Goal: Task Accomplishment & Management: Manage account settings

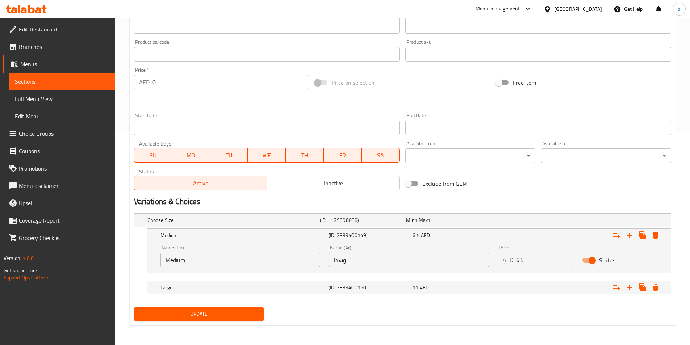
scroll to position [214, 0]
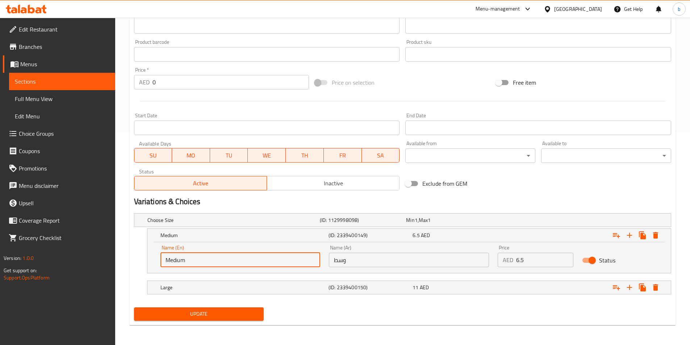
click at [187, 262] on input "Medium" at bounding box center [240, 260] width 160 height 14
click at [358, 262] on input "وسط" at bounding box center [409, 260] width 160 height 14
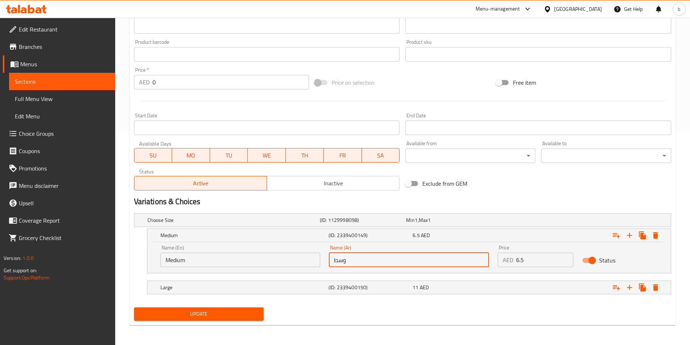
click at [358, 262] on input "وسط" at bounding box center [409, 260] width 160 height 14
click at [311, 291] on div "Large" at bounding box center [243, 287] width 168 height 10
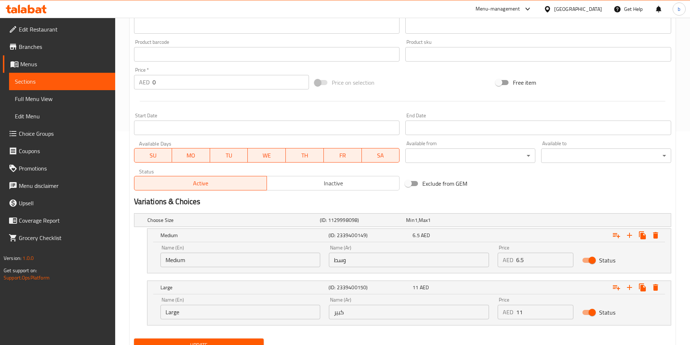
click at [204, 311] on input "Large" at bounding box center [240, 312] width 160 height 14
click at [368, 315] on input "كبير" at bounding box center [409, 312] width 160 height 14
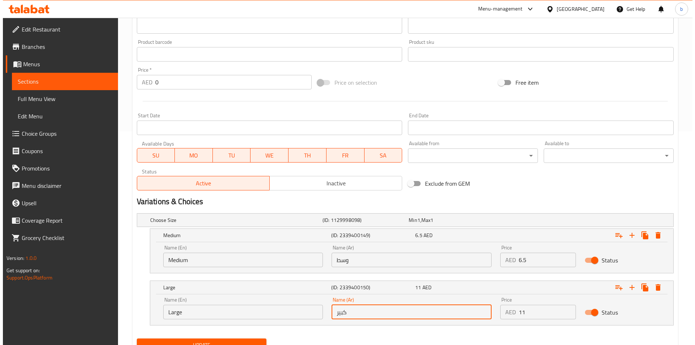
scroll to position [0, 0]
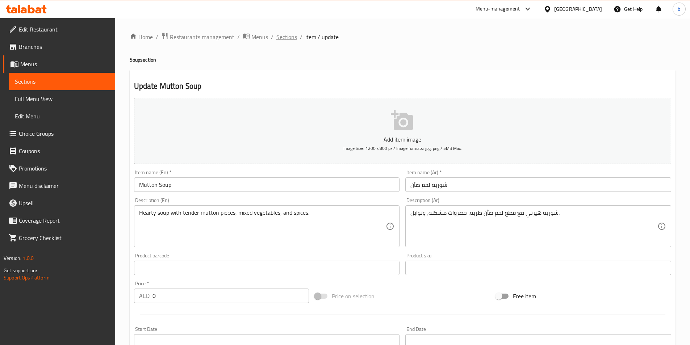
click at [289, 38] on span "Sections" at bounding box center [286, 37] width 21 height 9
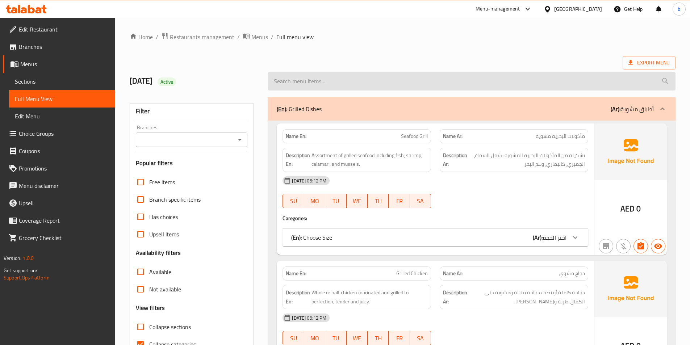
click at [442, 87] on input "search" at bounding box center [471, 81] width 407 height 18
paste input "Malai Tikka"
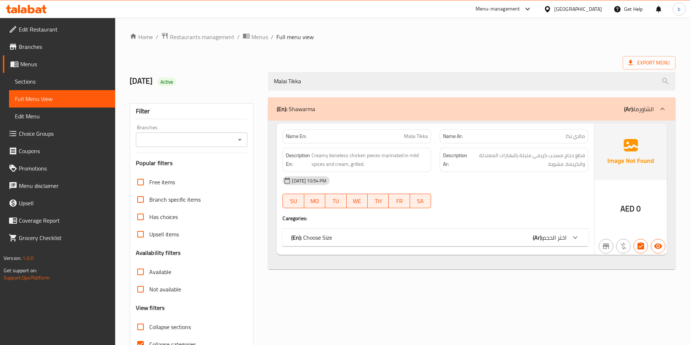
type input "Malai Tikka"
click at [571, 238] on div at bounding box center [574, 237] width 17 height 17
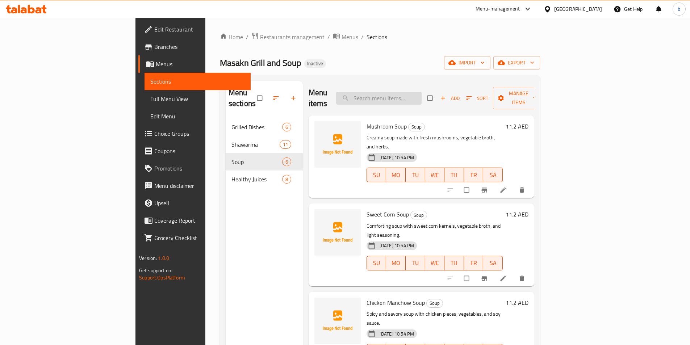
drag, startPoint x: 404, startPoint y: 100, endPoint x: 402, endPoint y: 94, distance: 6.2
click at [402, 96] on div "Menu items Add Sort Manage items" at bounding box center [421, 98] width 226 height 34
click at [402, 92] on input "search" at bounding box center [378, 98] width 85 height 13
paste input "Malai Tikka"
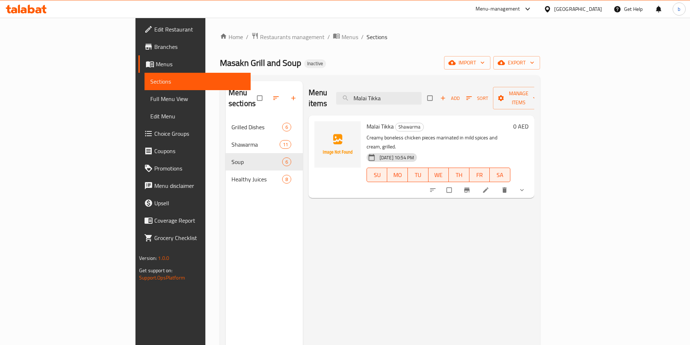
type input "Malai Tikka"
click at [490, 186] on link at bounding box center [486, 189] width 9 height 7
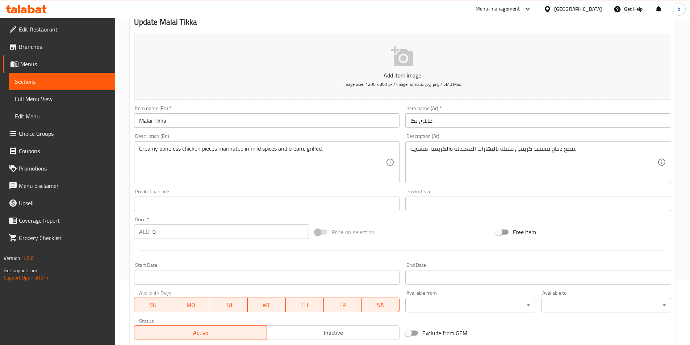
scroll to position [145, 0]
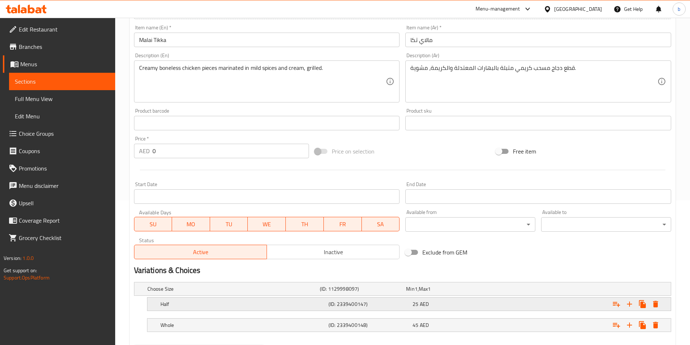
click at [287, 302] on h5 "Half" at bounding box center [242, 303] width 165 height 7
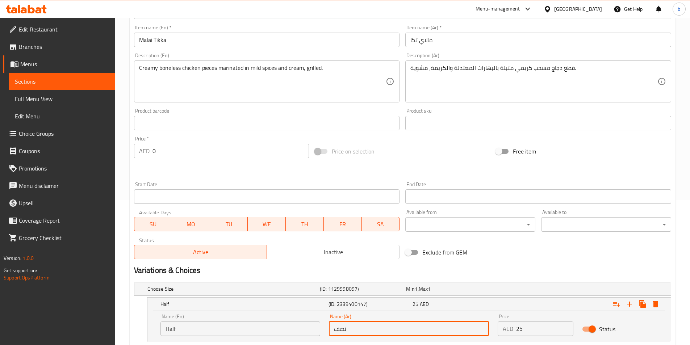
click at [354, 334] on input "نصف" at bounding box center [409, 328] width 160 height 14
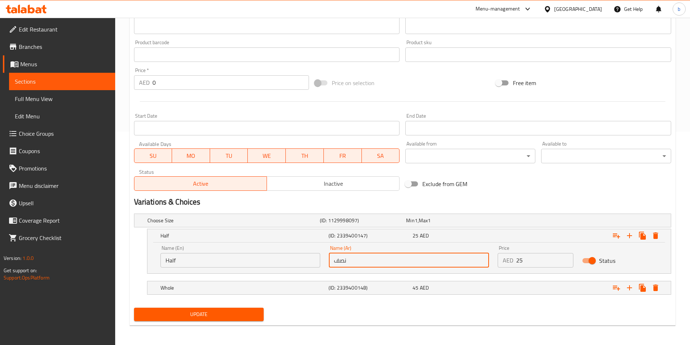
scroll to position [214, 0]
paste input "بير"
paste input "Large"
type input "كبيرLarge"
click at [244, 264] on input "Half" at bounding box center [240, 259] width 160 height 14
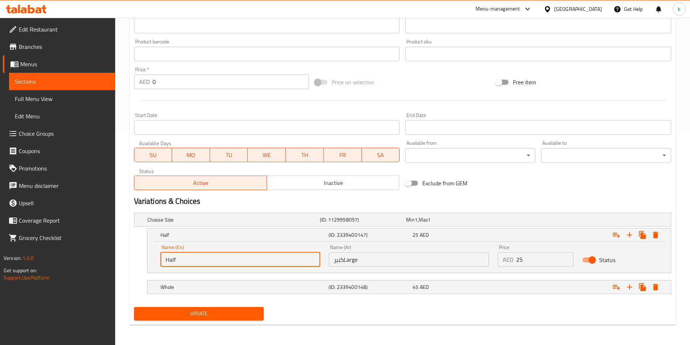
click at [244, 264] on input "Half" at bounding box center [240, 259] width 160 height 14
paste input "Large"
type input "Large"
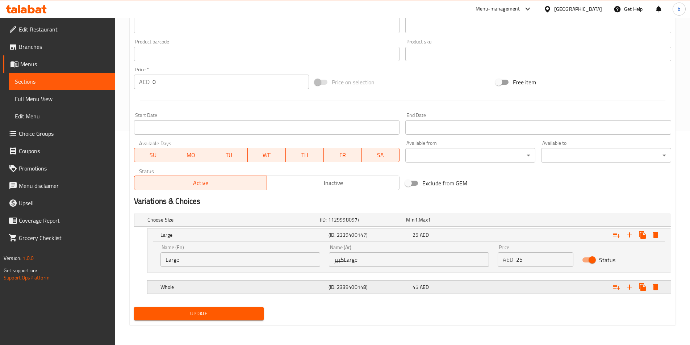
click at [248, 286] on h5 "Whole" at bounding box center [242, 286] width 165 height 7
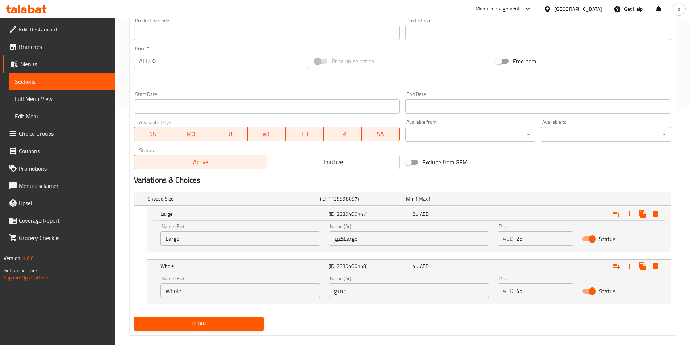
scroll to position [245, 0]
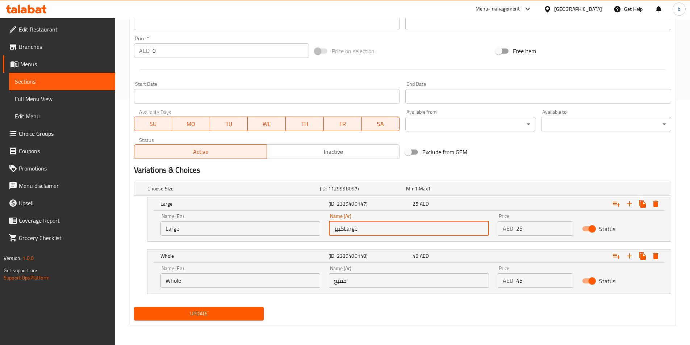
drag, startPoint x: 371, startPoint y: 227, endPoint x: 345, endPoint y: 230, distance: 26.5
click at [345, 230] on input "كبيرLarge" at bounding box center [409, 228] width 160 height 14
type input "كبير"
click at [262, 283] on input "Whole" at bounding box center [240, 280] width 160 height 14
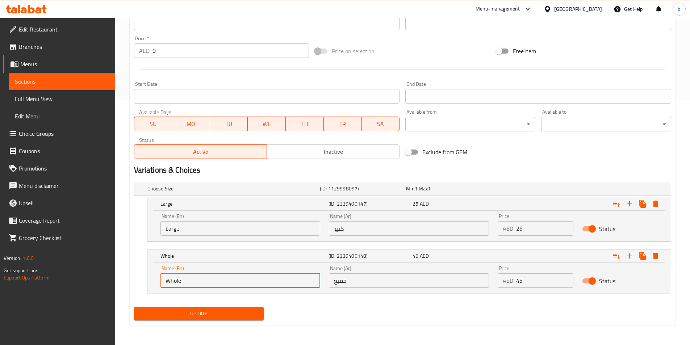
click at [262, 283] on input "Whole" at bounding box center [240, 280] width 160 height 14
click at [254, 274] on input "Whole" at bounding box center [240, 280] width 160 height 14
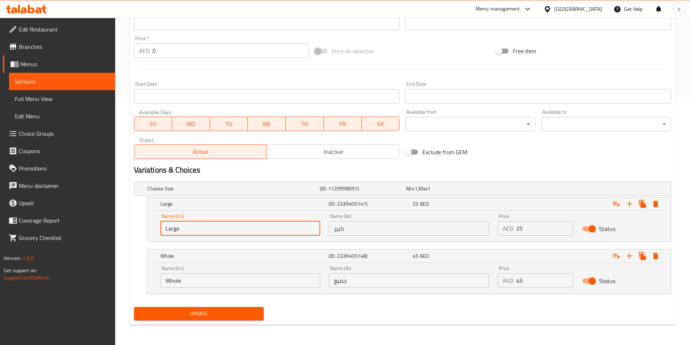
drag, startPoint x: 248, startPoint y: 227, endPoint x: 55, endPoint y: 204, distance: 194.0
click at [55, 204] on div "Edit Restaurant Branches Menus Sections Full Menu View Edit Menu Choice Groups …" at bounding box center [345, 59] width 690 height 572
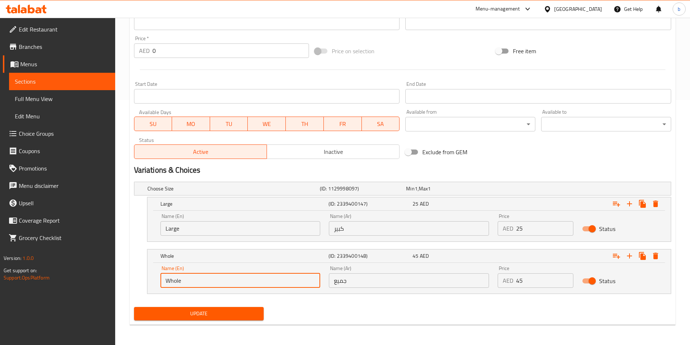
drag, startPoint x: 198, startPoint y: 286, endPoint x: 129, endPoint y: 277, distance: 69.6
click at [130, 277] on div "Update Malai Tikka Add item image Image Size: 1200 x 800 px / Image formats: jp…" at bounding box center [402, 75] width 545 height 500
paste input "Larg"
type input "Large"
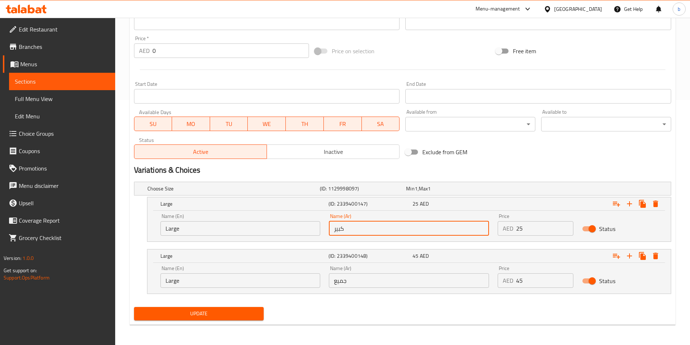
drag, startPoint x: 391, startPoint y: 224, endPoint x: 277, endPoint y: 224, distance: 114.7
click at [277, 224] on div "Name (En) Large Name (En) Name (Ar) كبير Name (Ar) Price AED 25 Price Status" at bounding box center [409, 224] width 506 height 31
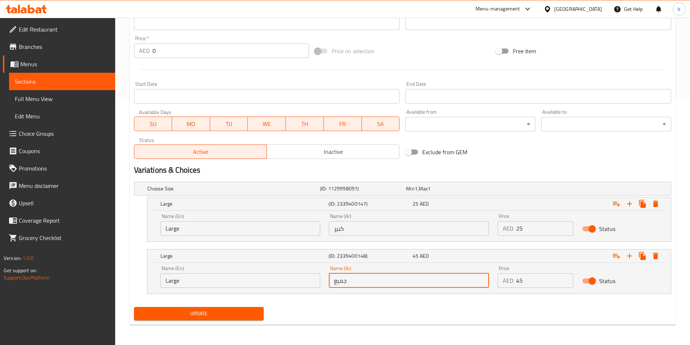
drag, startPoint x: 391, startPoint y: 280, endPoint x: 264, endPoint y: 283, distance: 127.8
click at [264, 283] on div "Name (En) Large Name (En) Name (Ar) جميع Name (Ar) Price AED 45 Price Status" at bounding box center [409, 276] width 506 height 31
paste input "كبير"
type input "كبير"
click at [222, 228] on input "Large" at bounding box center [240, 228] width 160 height 14
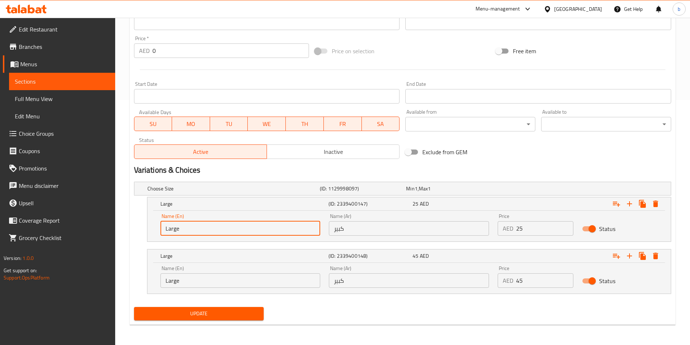
click at [222, 228] on input "Large" at bounding box center [240, 228] width 160 height 14
paste input "Medium"
type input "Medium"
click at [376, 232] on input "كبير" at bounding box center [409, 228] width 160 height 14
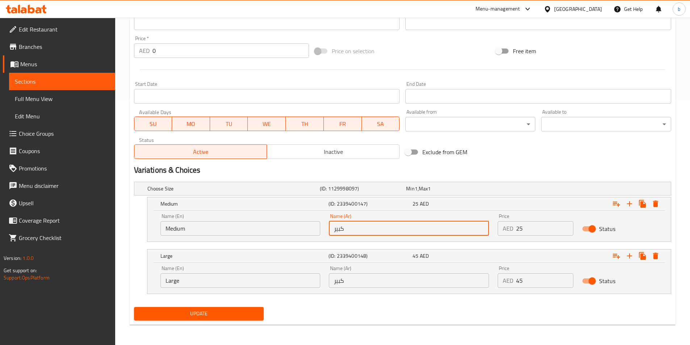
click at [376, 232] on input "كبير" at bounding box center [409, 228] width 160 height 14
paste input "سط"
type input "وسط"
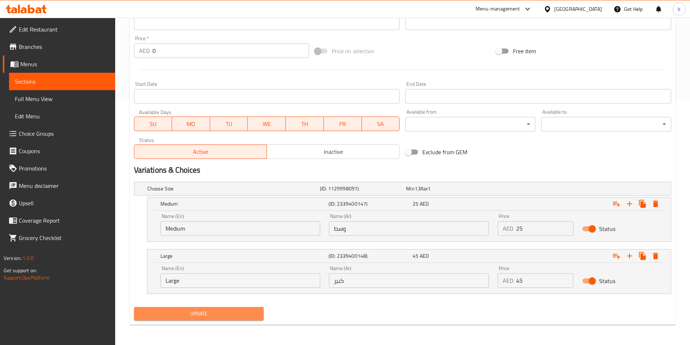
click at [181, 310] on span "Update" at bounding box center [199, 313] width 118 height 9
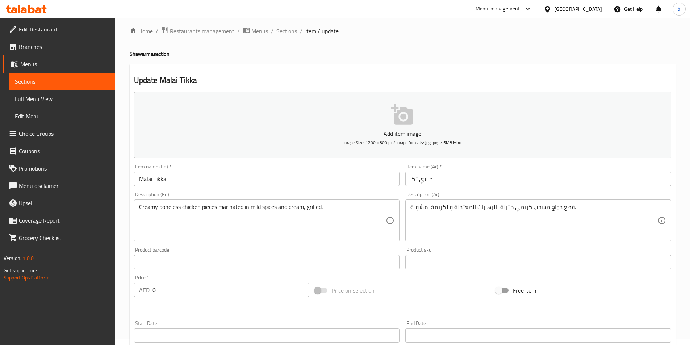
scroll to position [0, 0]
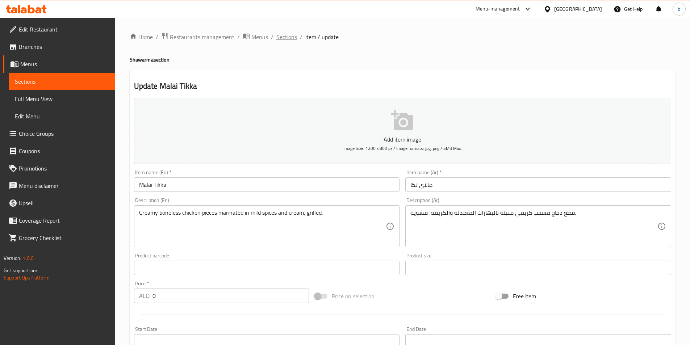
click at [282, 33] on span "Sections" at bounding box center [286, 37] width 21 height 9
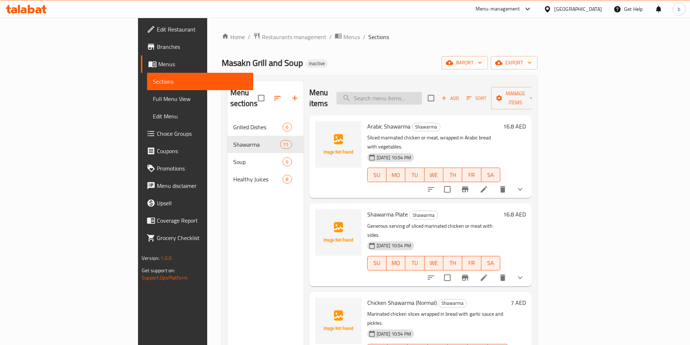
click at [417, 95] on input "search" at bounding box center [378, 98] width 85 height 13
paste input "Chicken Tikka"
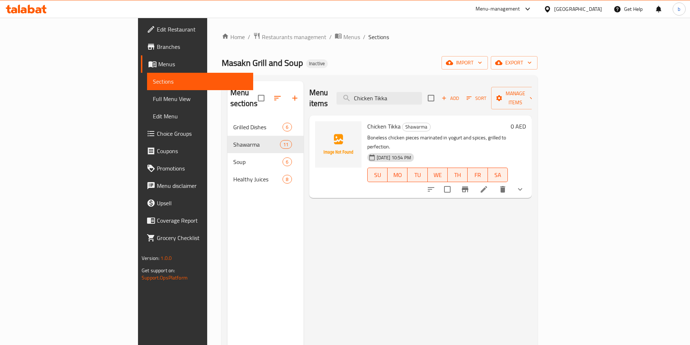
type input "Chicken Tikka"
click at [524, 185] on icon "show more" at bounding box center [519, 189] width 9 height 9
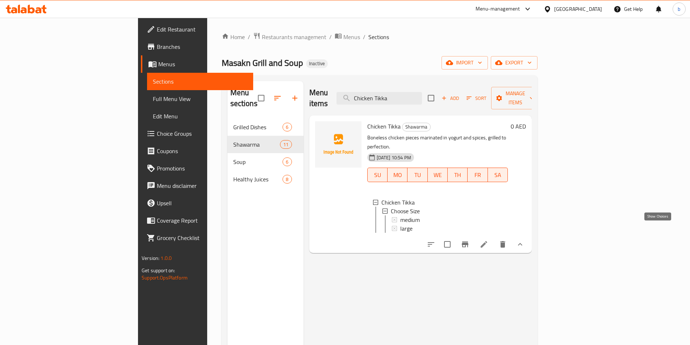
click at [524, 240] on icon "show more" at bounding box center [519, 244] width 9 height 9
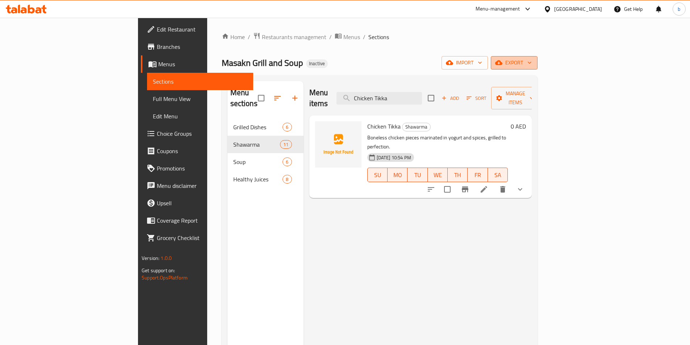
click at [533, 63] on icon "button" at bounding box center [529, 62] width 7 height 7
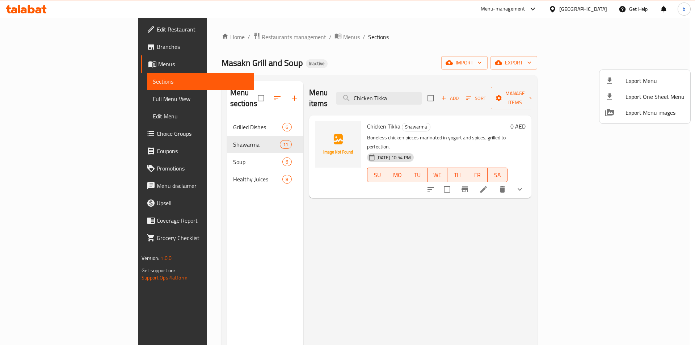
click at [646, 64] on div at bounding box center [347, 172] width 695 height 345
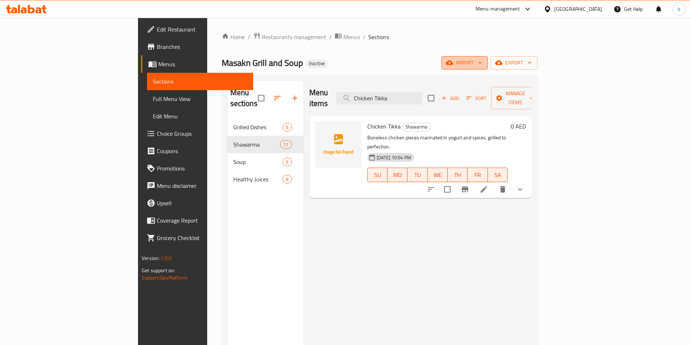
click at [482, 63] on span "import" at bounding box center [464, 62] width 35 height 9
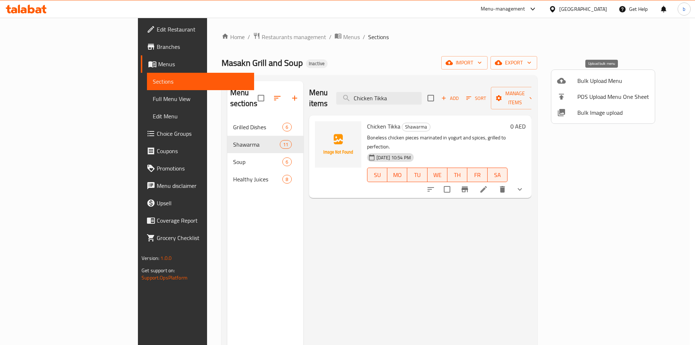
click at [574, 80] on div at bounding box center [567, 80] width 20 height 9
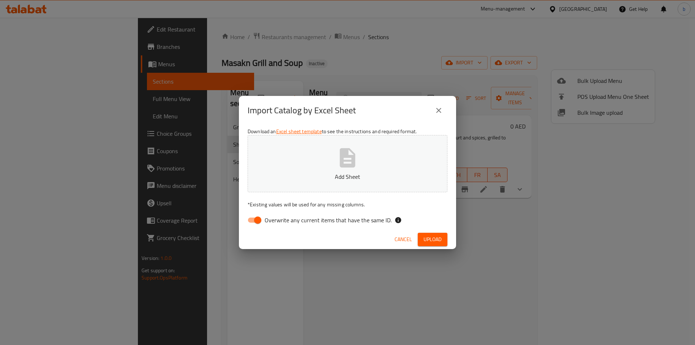
click at [252, 223] on input "Overwrite any current items that have the same ID." at bounding box center [257, 220] width 41 height 14
checkbox input "false"
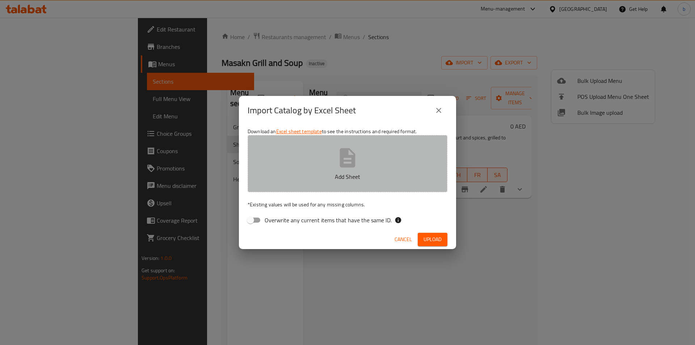
click at [326, 156] on button "Add Sheet" at bounding box center [348, 163] width 200 height 57
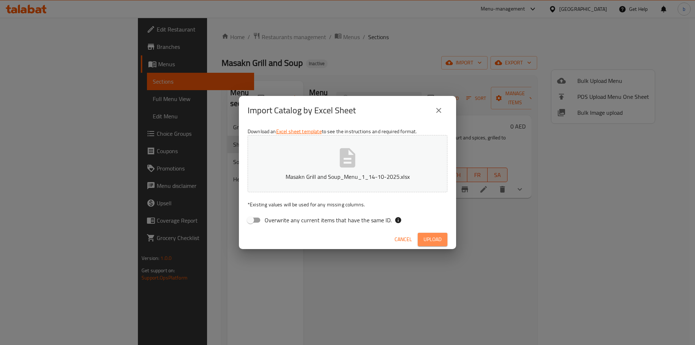
click at [420, 243] on button "Upload" at bounding box center [433, 239] width 30 height 13
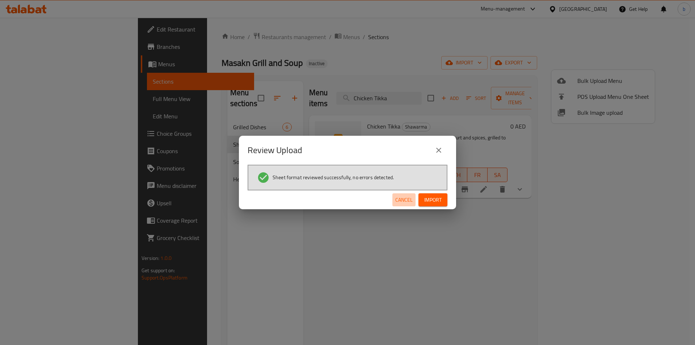
click at [408, 199] on span "Cancel" at bounding box center [403, 199] width 17 height 9
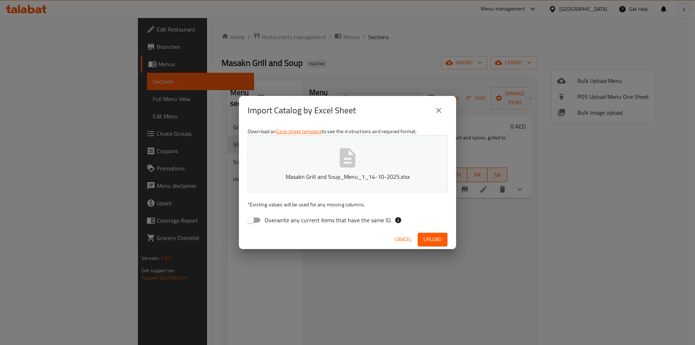
click at [440, 109] on icon "close" at bounding box center [438, 110] width 9 height 9
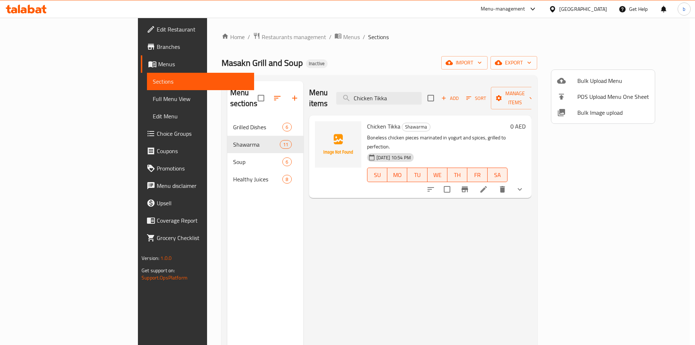
click at [187, 113] on div at bounding box center [347, 172] width 695 height 345
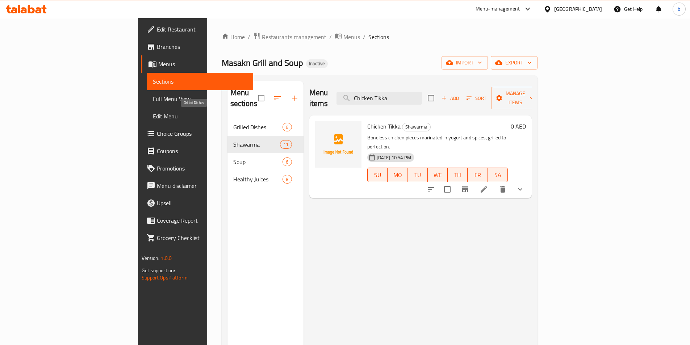
click at [233, 123] on span "Grilled Dishes" at bounding box center [258, 127] width 50 height 9
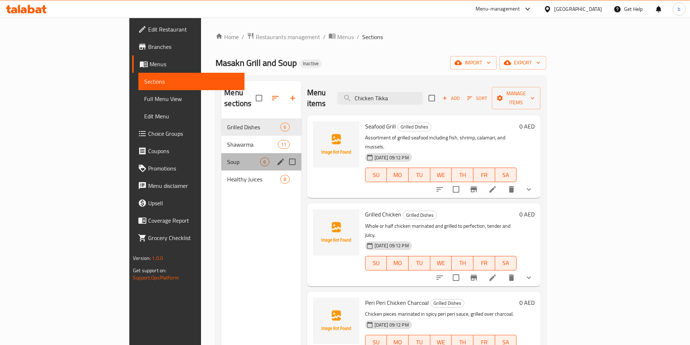
click at [229, 153] on div "Soup 6" at bounding box center [261, 161] width 80 height 17
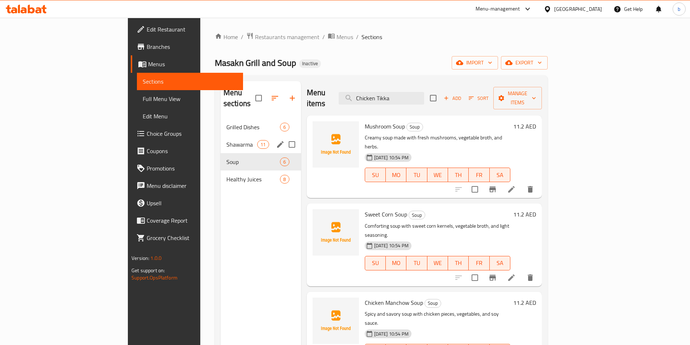
drag, startPoint x: 229, startPoint y: 135, endPoint x: 383, endPoint y: 5, distance: 200.9
click at [257, 141] on span "11" at bounding box center [262, 144] width 11 height 7
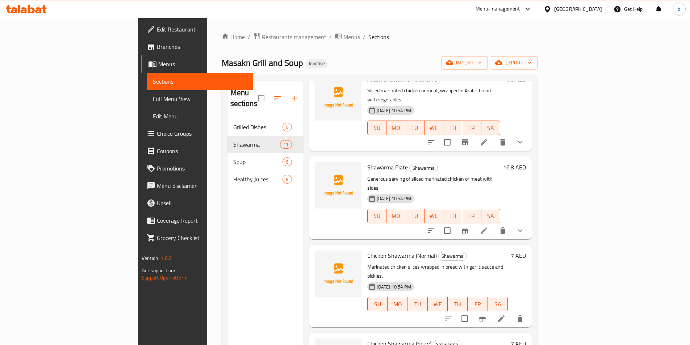
scroll to position [145, 0]
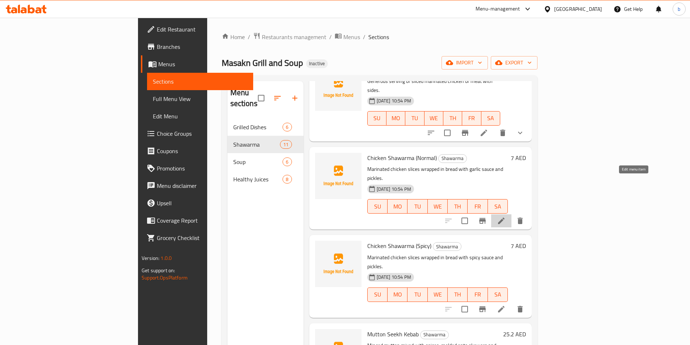
click at [504, 218] on icon at bounding box center [501, 221] width 7 height 7
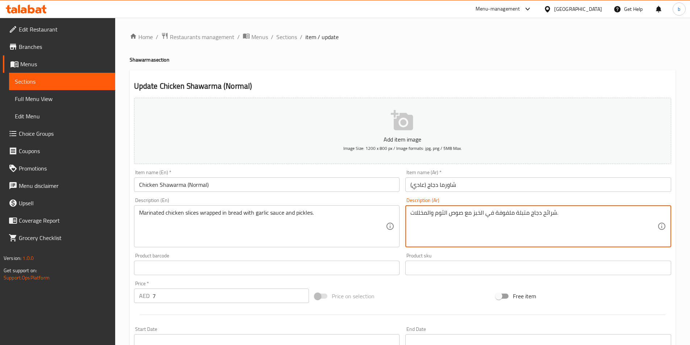
drag, startPoint x: 410, startPoint y: 216, endPoint x: 417, endPoint y: 218, distance: 7.2
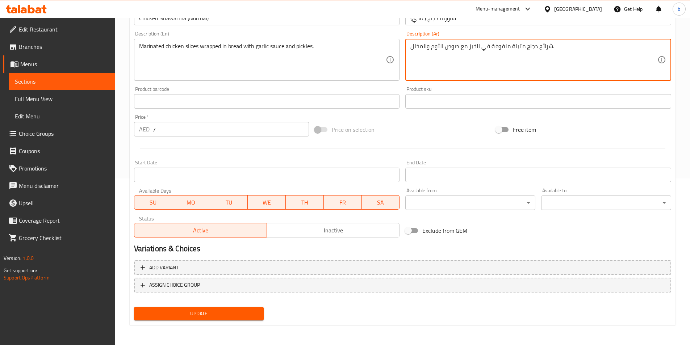
type textarea "شرائح دجاج متبلة ملفوفة في الخبز مع صوص الثوم والمخلل."
click at [197, 311] on span "Update" at bounding box center [199, 313] width 118 height 9
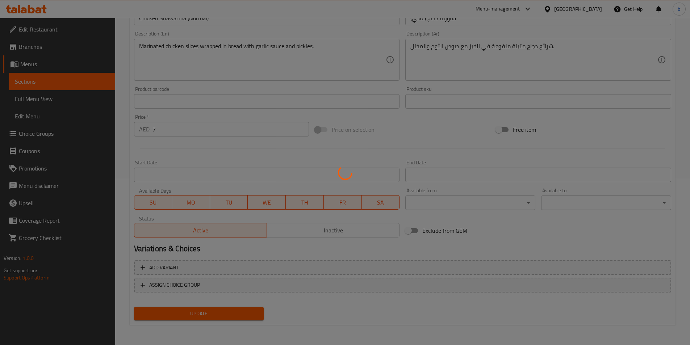
scroll to position [0, 0]
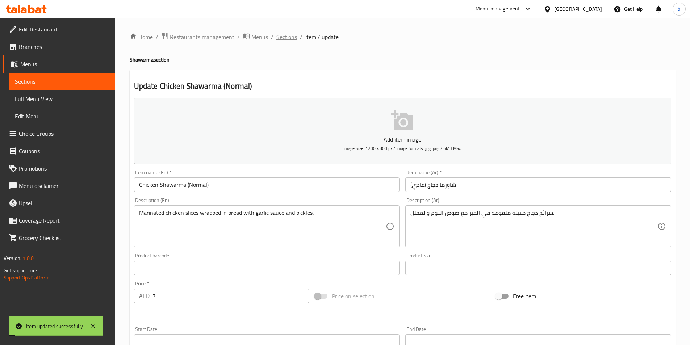
click at [282, 33] on span "Sections" at bounding box center [286, 37] width 21 height 9
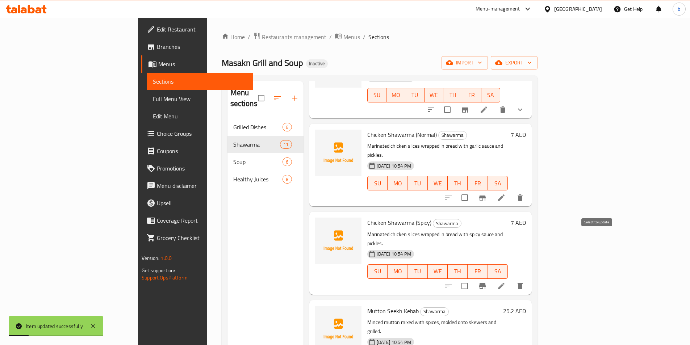
scroll to position [181, 0]
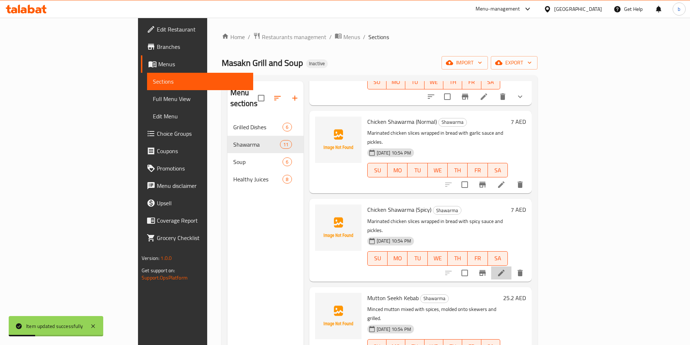
click at [511, 266] on li at bounding box center [501, 272] width 20 height 13
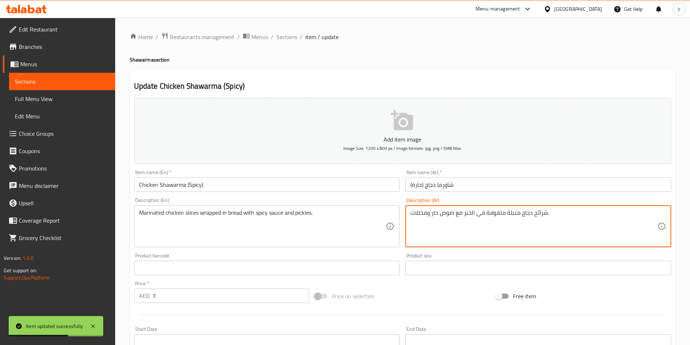
drag, startPoint x: 412, startPoint y: 212, endPoint x: 416, endPoint y: 214, distance: 3.9
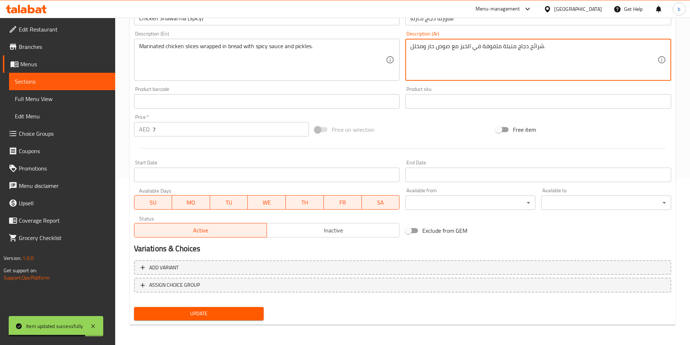
type textarea "شرائح دجاج متبلة ملفوفة في الخبز مع صوص حار ومخلل."
click at [230, 312] on span "Update" at bounding box center [199, 313] width 118 height 9
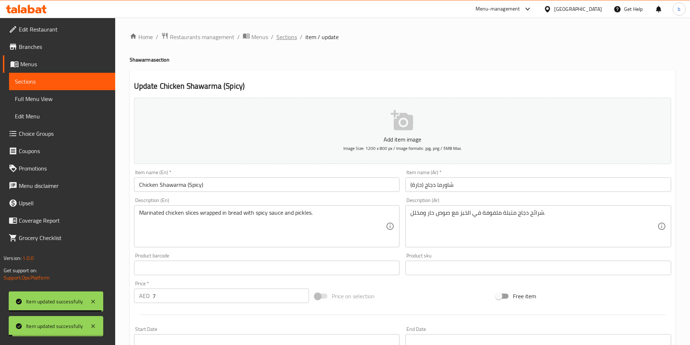
click at [295, 34] on span "Sections" at bounding box center [286, 37] width 21 height 9
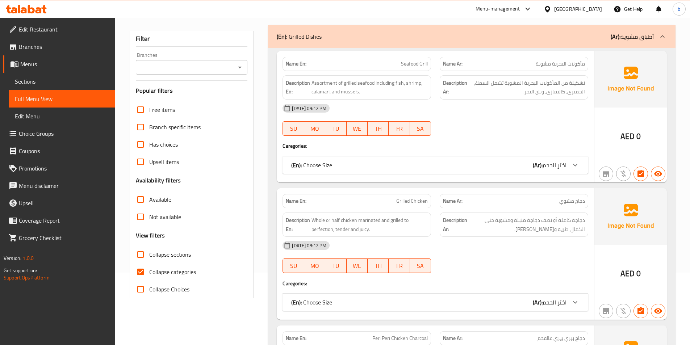
scroll to position [181, 0]
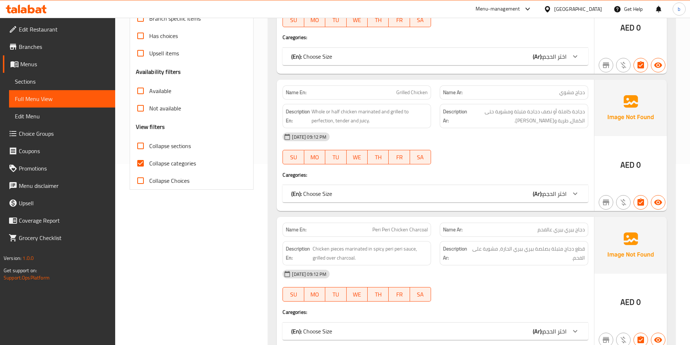
click at [138, 145] on input "Collapse sections" at bounding box center [140, 145] width 17 height 17
checkbox input "true"
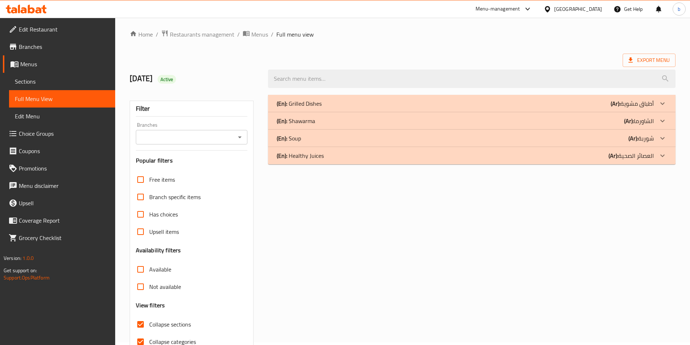
scroll to position [0, 0]
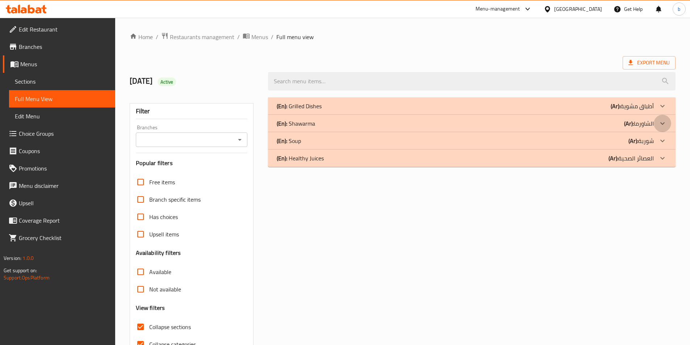
click at [662, 120] on icon at bounding box center [662, 123] width 9 height 9
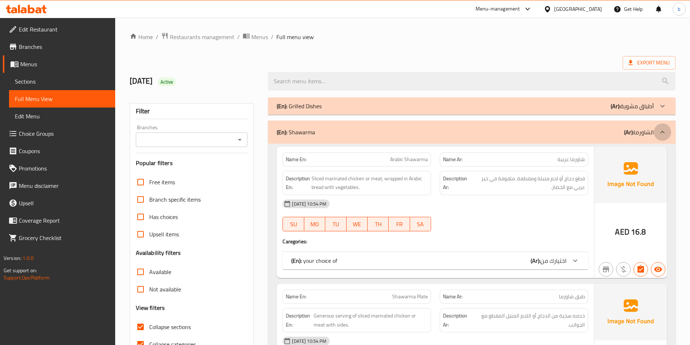
click at [663, 125] on div at bounding box center [661, 131] width 17 height 17
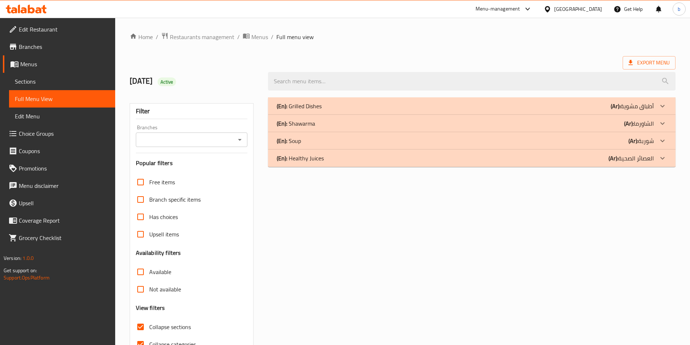
click at [663, 123] on icon at bounding box center [662, 123] width 9 height 9
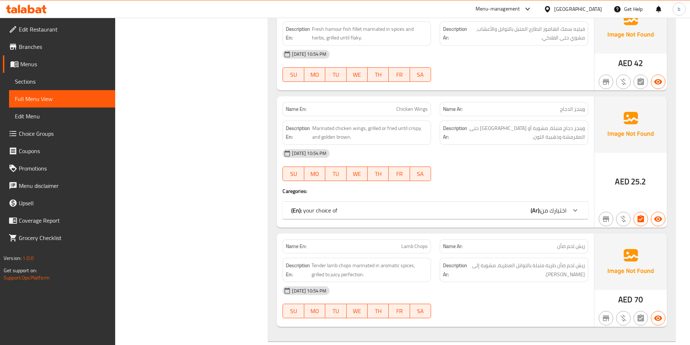
scroll to position [1147, 0]
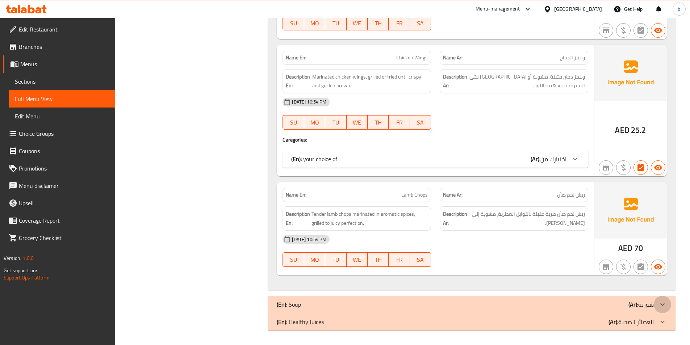
click at [660, 308] on icon at bounding box center [662, 304] width 9 height 9
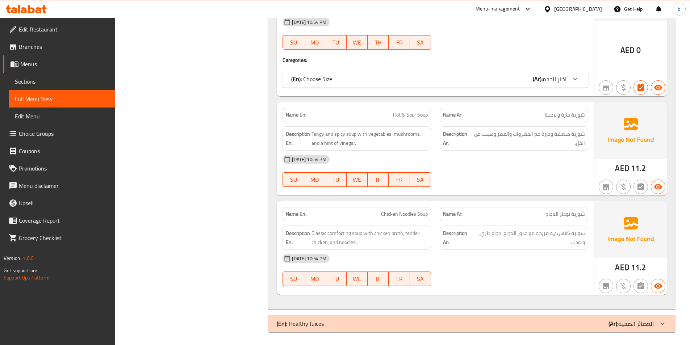
scroll to position [1803, 0]
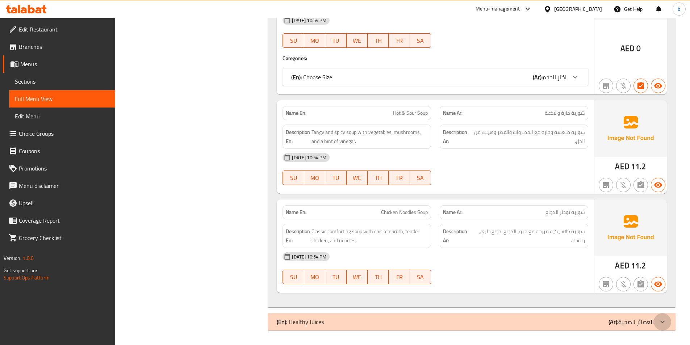
click at [661, 317] on div at bounding box center [661, 321] width 17 height 17
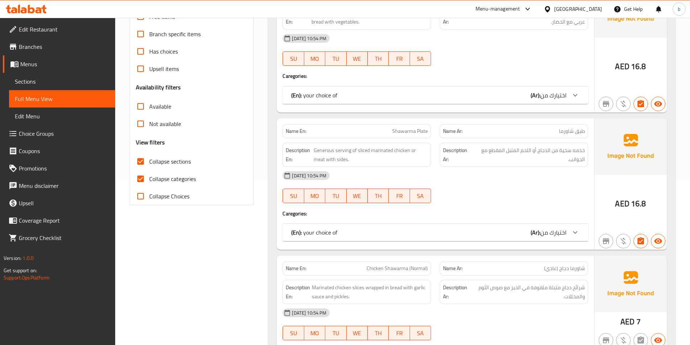
scroll to position [0, 0]
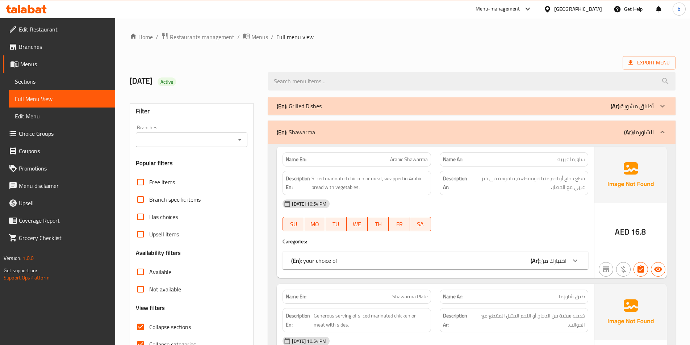
click at [575, 261] on icon at bounding box center [575, 261] width 4 height 3
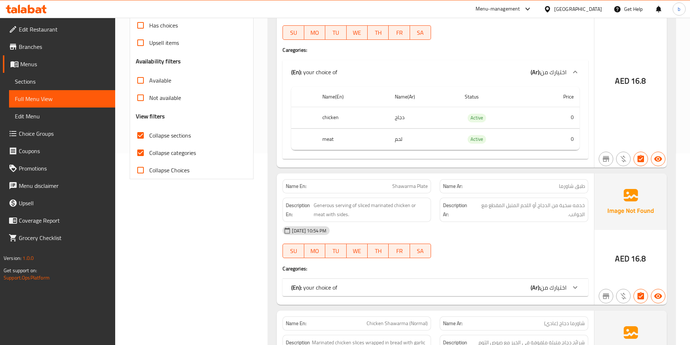
scroll to position [109, 0]
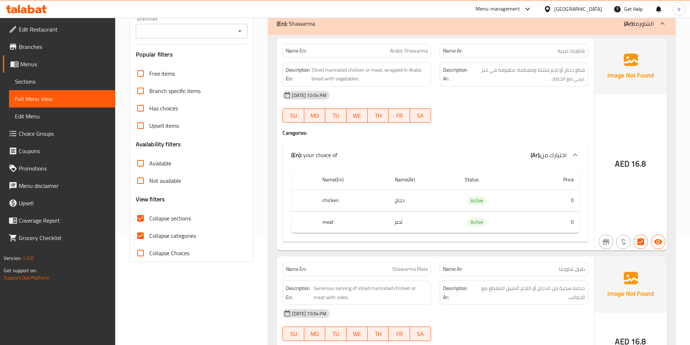
click at [139, 237] on input "Collapse categories" at bounding box center [140, 235] width 17 height 17
checkbox input "false"
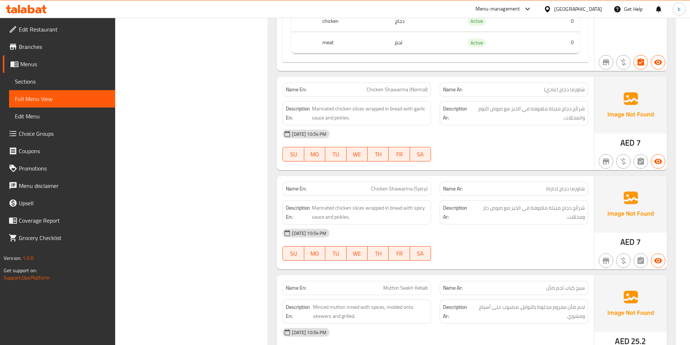
scroll to position [507, 0]
click at [338, 115] on span "Marinated chicken slices wrapped in bread with garlic sauce and pickles." at bounding box center [370, 113] width 116 height 18
copy span "pickles"
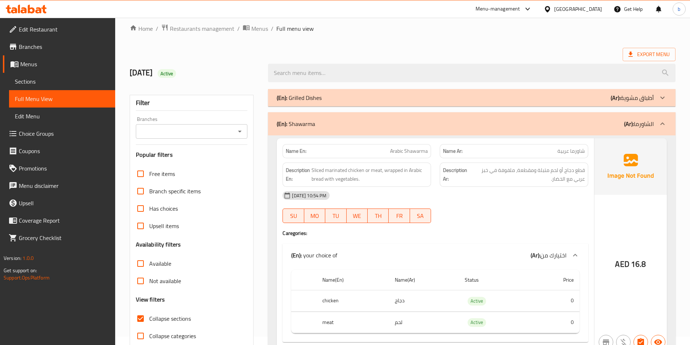
scroll to position [0, 0]
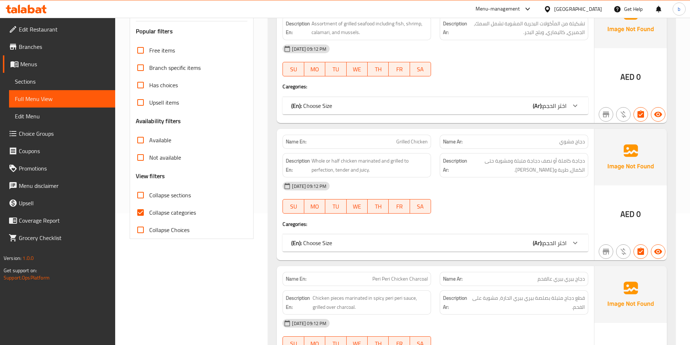
scroll to position [145, 0]
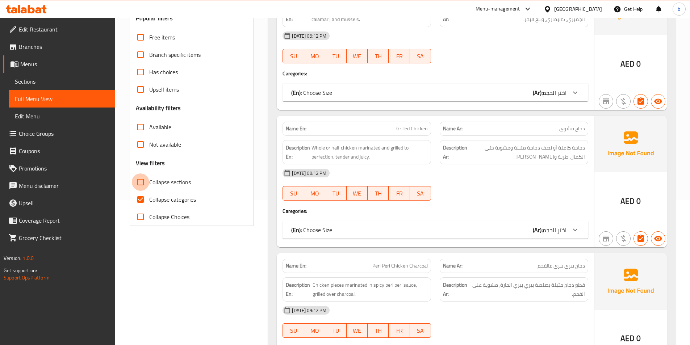
click at [146, 181] on input "Collapse sections" at bounding box center [140, 181] width 17 height 17
checkbox input "true"
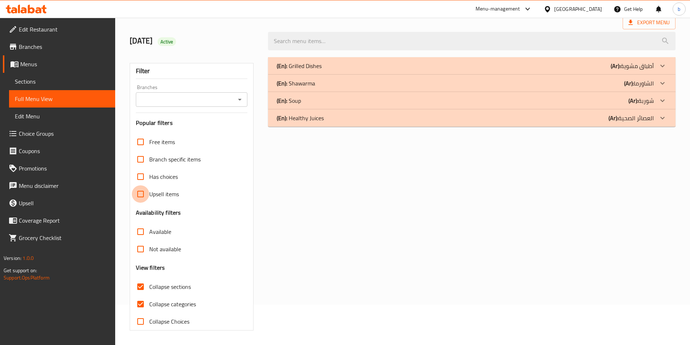
scroll to position [40, 0]
click at [143, 198] on input "Upsell items" at bounding box center [140, 193] width 17 height 17
checkbox input "true"
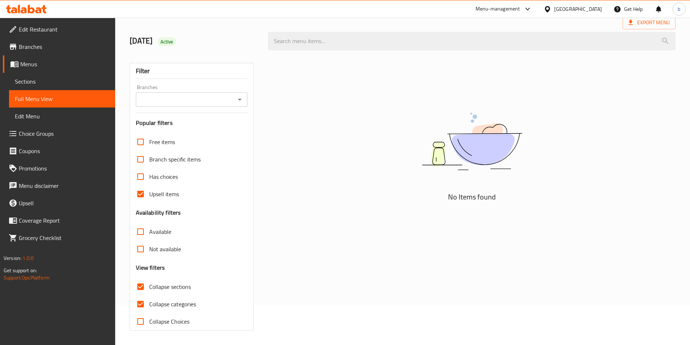
click at [146, 303] on input "Collapse categories" at bounding box center [140, 303] width 17 height 17
checkbox input "false"
click at [145, 195] on input "Upsell items" at bounding box center [140, 193] width 17 height 17
checkbox input "false"
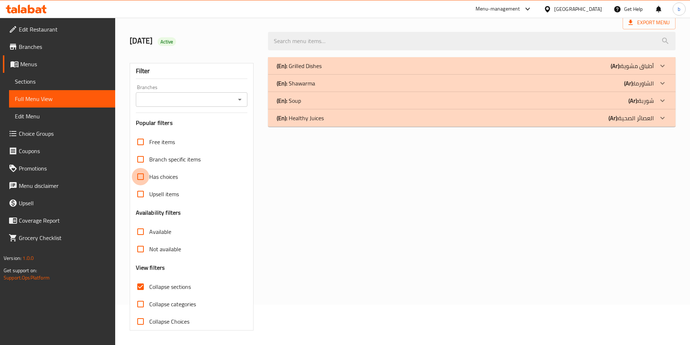
click at [147, 171] on input "Has choices" at bounding box center [140, 176] width 17 height 17
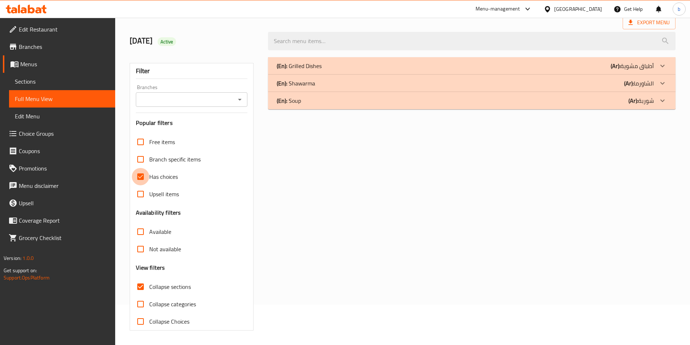
click at [144, 173] on input "Has choices" at bounding box center [140, 176] width 17 height 17
checkbox input "false"
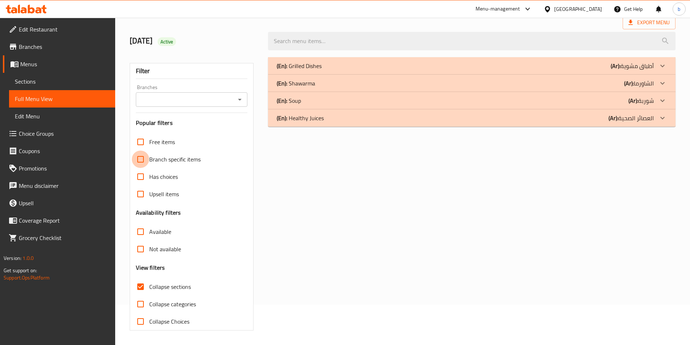
click at [143, 164] on input "Branch specific items" at bounding box center [140, 159] width 17 height 17
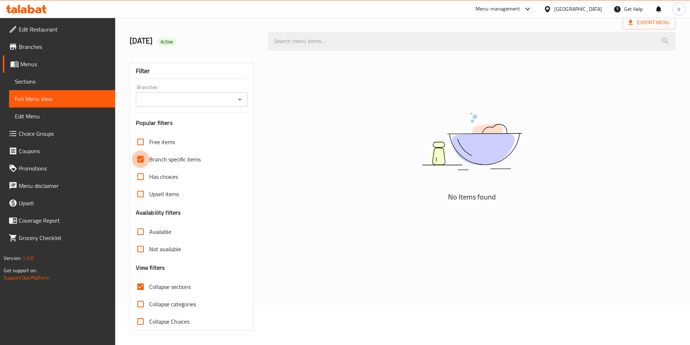
click at [143, 164] on input "Branch specific items" at bounding box center [140, 159] width 17 height 17
checkbox input "false"
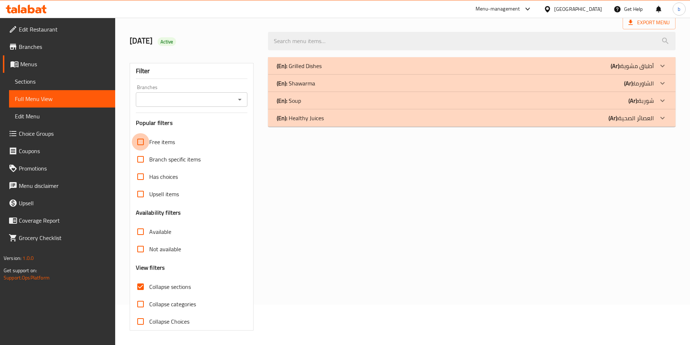
click at [145, 136] on input "Free items" at bounding box center [140, 141] width 17 height 17
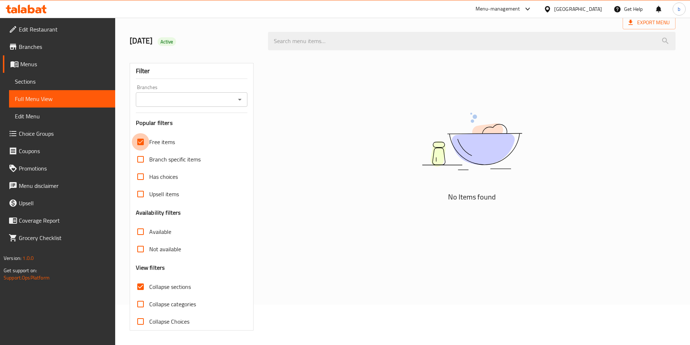
click at [144, 136] on input "Free items" at bounding box center [140, 141] width 17 height 17
checkbox input "false"
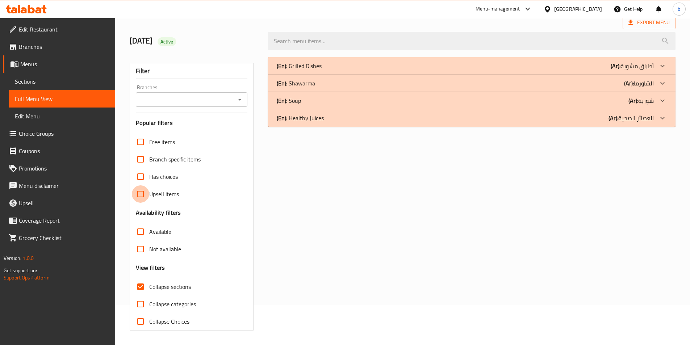
click at [143, 196] on input "Upsell items" at bounding box center [140, 193] width 17 height 17
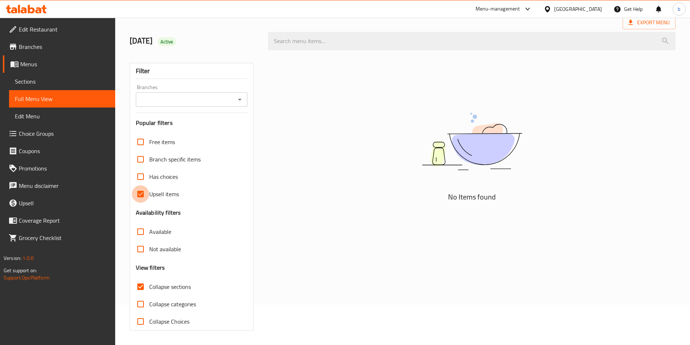
click at [143, 196] on input "Upsell items" at bounding box center [140, 193] width 17 height 17
checkbox input "false"
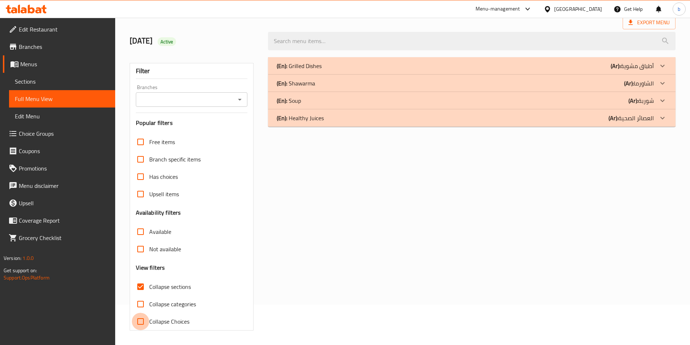
click at [138, 323] on input "Collapse Choices" at bounding box center [140, 321] width 17 height 17
checkbox input "false"
click at [658, 118] on icon at bounding box center [662, 118] width 9 height 9
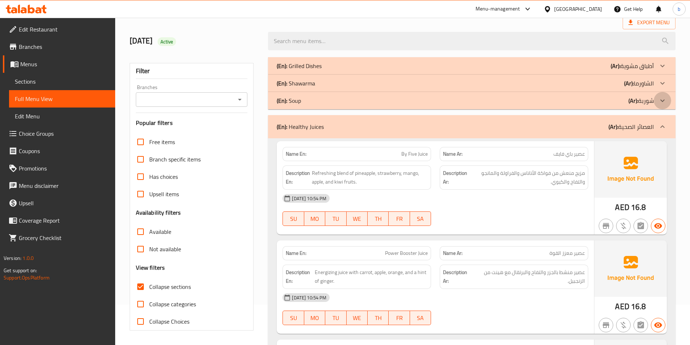
click at [662, 96] on div at bounding box center [661, 100] width 17 height 17
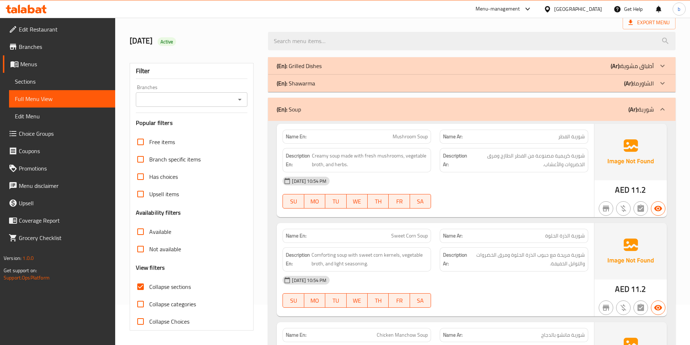
click at [660, 84] on icon at bounding box center [662, 83] width 9 height 9
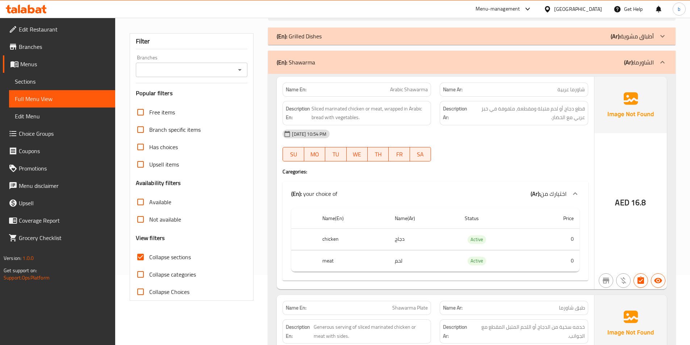
scroll to position [0, 0]
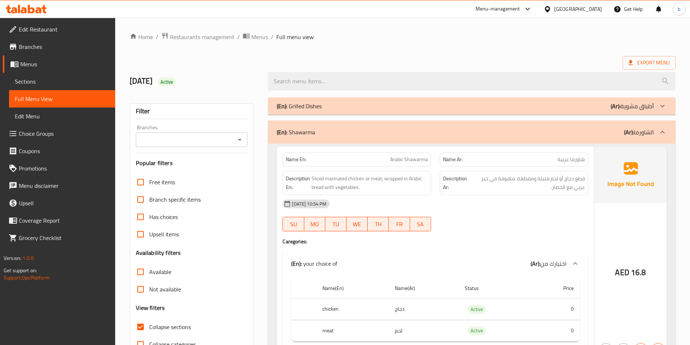
click at [641, 62] on span "Export Menu" at bounding box center [648, 62] width 41 height 9
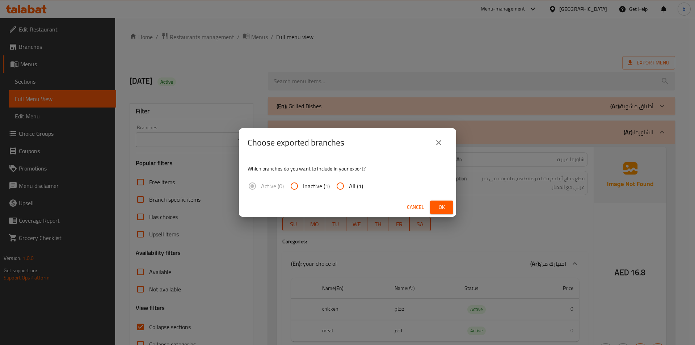
click at [344, 190] on input "All (1)" at bounding box center [340, 185] width 17 height 17
radio input "true"
click at [448, 209] on button "Ok" at bounding box center [441, 207] width 23 height 13
